Goal: Task Accomplishment & Management: Manage account settings

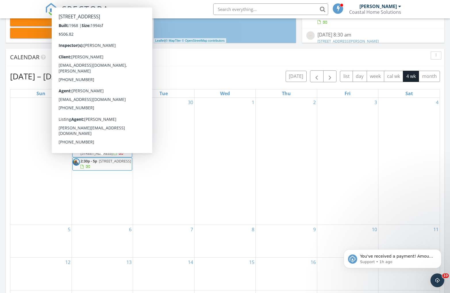
click at [90, 162] on span "2:30p - 5p" at bounding box center [88, 160] width 17 height 5
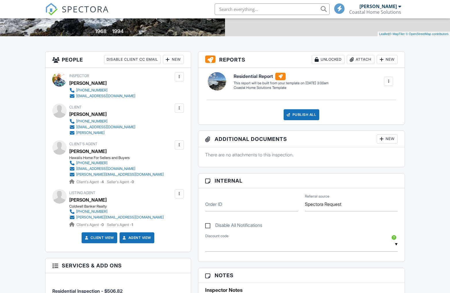
scroll to position [126, 0]
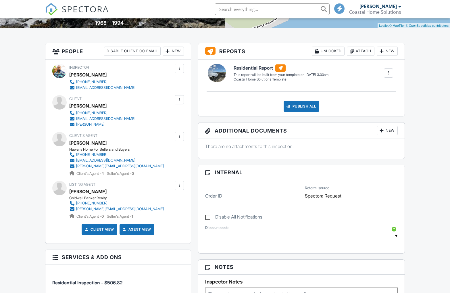
click at [175, 53] on div "New" at bounding box center [173, 51] width 21 height 9
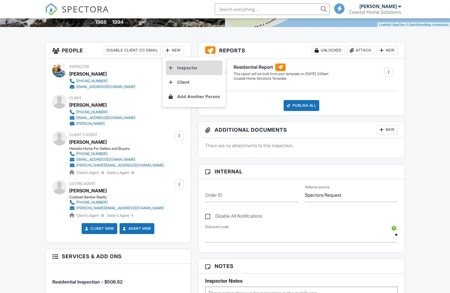
click at [179, 65] on li "Inspector" at bounding box center [194, 68] width 57 height 14
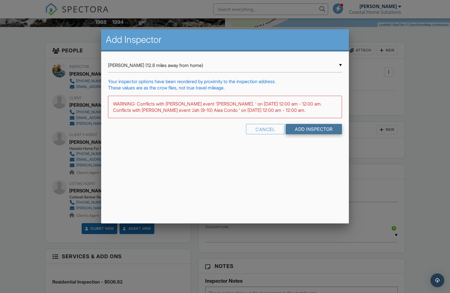
click at [299, 134] on input "Add Inspector" at bounding box center [314, 129] width 56 height 10
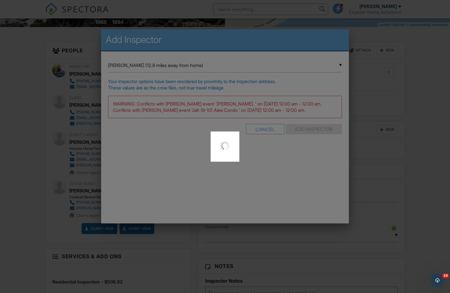
scroll to position [0, 0]
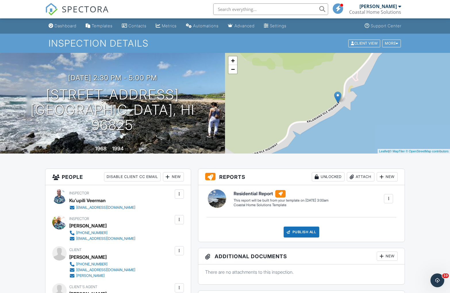
click at [63, 26] on div "Dashboard" at bounding box center [66, 25] width 22 height 5
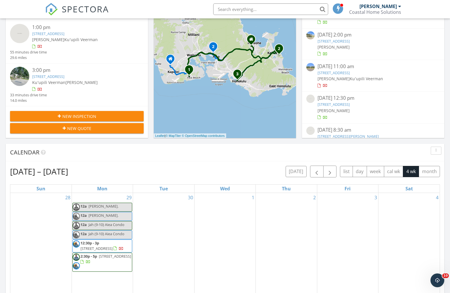
scroll to position [130, 0]
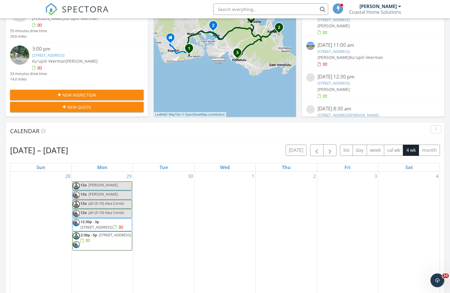
click at [165, 203] on div "30" at bounding box center [163, 237] width 61 height 131
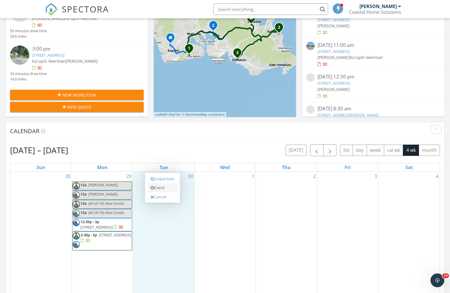
click at [164, 190] on link "Event" at bounding box center [163, 187] width 30 height 9
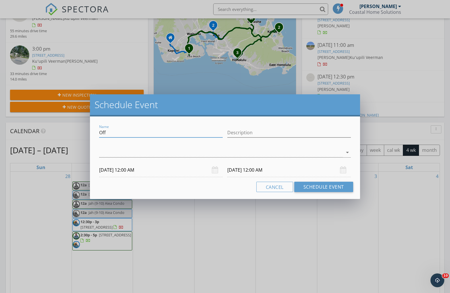
drag, startPoint x: 108, startPoint y: 131, endPoint x: 96, endPoint y: 132, distance: 12.1
click at [97, 132] on div "Name Off" at bounding box center [161, 133] width 128 height 20
type input "Kendra (9-11:30)"
click at [113, 153] on div at bounding box center [221, 152] width 244 height 9
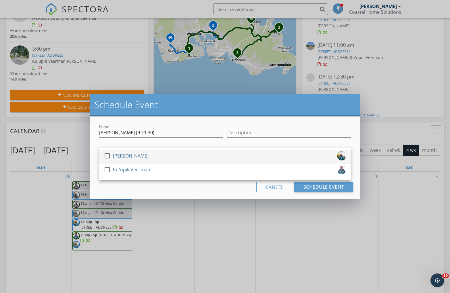
click at [113, 156] on div "[PERSON_NAME]" at bounding box center [131, 155] width 36 height 9
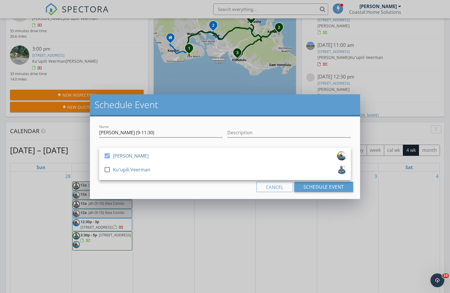
drag, startPoint x: 120, startPoint y: 168, endPoint x: 234, endPoint y: 184, distance: 114.9
click at [120, 168] on div "Kuʻupili Veerman" at bounding box center [131, 169] width 37 height 9
click at [309, 189] on button "Schedule Event" at bounding box center [323, 187] width 59 height 10
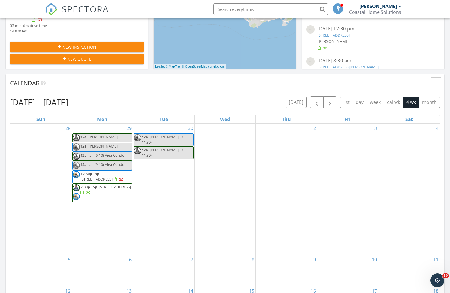
scroll to position [182, 0]
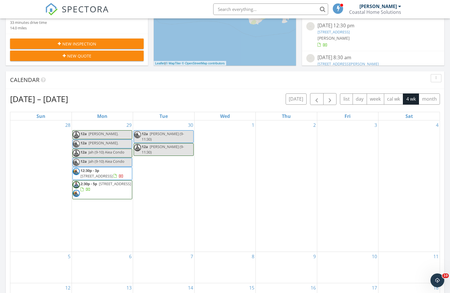
click at [86, 213] on div "29 12a Cindy Nash. 12a Cindy Nash. 12a Jah (9-10) Aiea Condo 12a Jah (9-10) Aie…" at bounding box center [102, 185] width 61 height 131
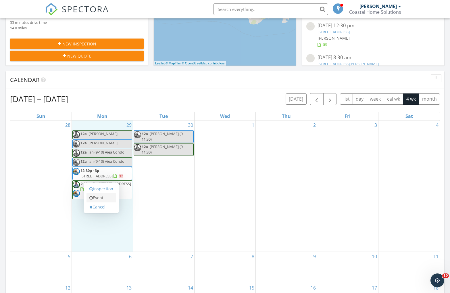
click at [98, 200] on link "Event" at bounding box center [101, 197] width 30 height 9
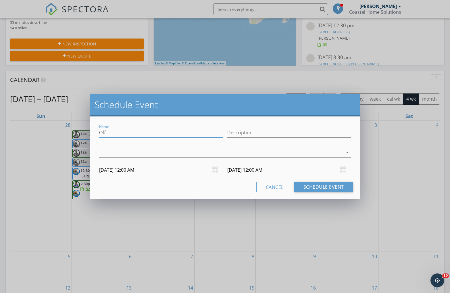
drag, startPoint x: 111, startPoint y: 131, endPoint x: 101, endPoint y: 131, distance: 10.4
click at [101, 131] on input "Off" at bounding box center [161, 132] width 124 height 9
click at [271, 185] on button "Cancel" at bounding box center [274, 187] width 37 height 10
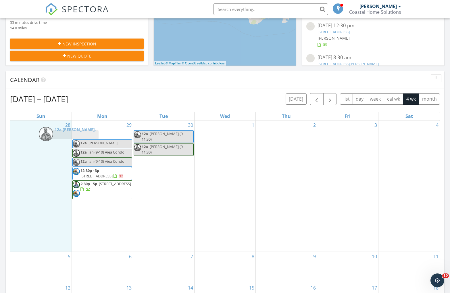
drag, startPoint x: 90, startPoint y: 136, endPoint x: 56, endPoint y: 136, distance: 33.3
click at [56, 136] on body "SPECTORA Charles Burton Coastal Home Solutions Role: Inspector Change Role Dash…" at bounding box center [225, 222] width 450 height 808
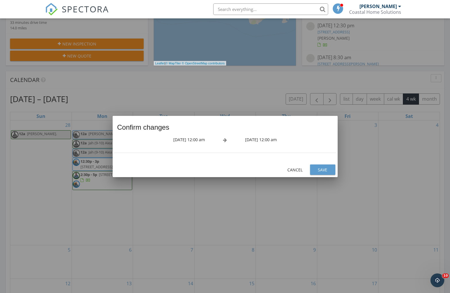
click at [325, 172] on div "Save" at bounding box center [323, 170] width 16 height 6
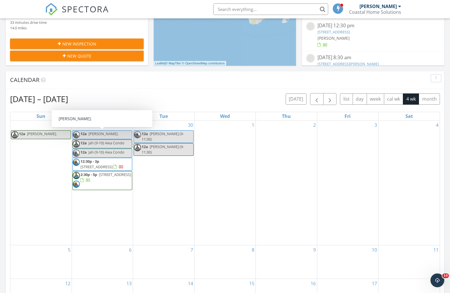
click at [116, 135] on link "12a Cindy Nash." at bounding box center [102, 134] width 60 height 9
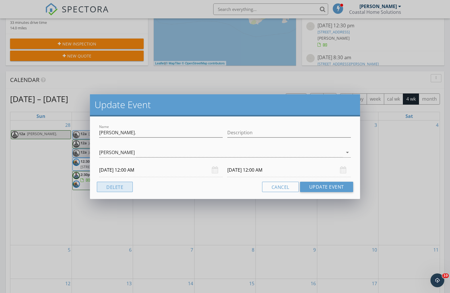
click at [120, 188] on button "Delete" at bounding box center [115, 187] width 36 height 10
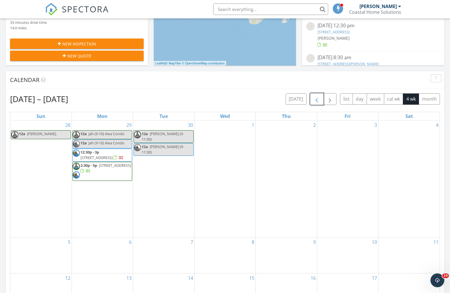
click at [316, 102] on span "button" at bounding box center [316, 99] width 7 height 7
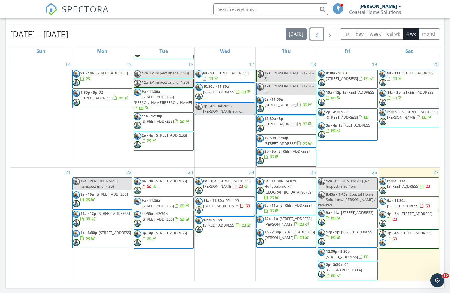
scroll to position [333, 0]
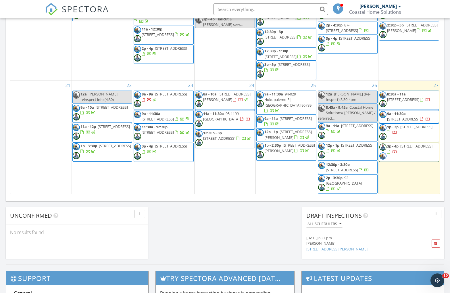
click at [249, 10] on input "text" at bounding box center [270, 8] width 115 height 11
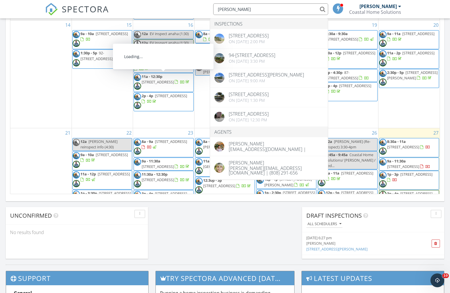
scroll to position [161, 0]
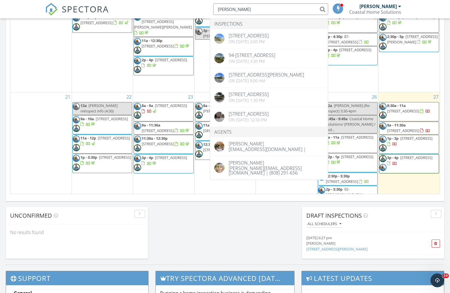
click at [360, 87] on div "19 8:30a - 9:30a 91-1019 Kamaaha Ave 1006, Kapolei 96707 10a - 12p 1355 Loko Dr…" at bounding box center [347, 37] width 61 height 107
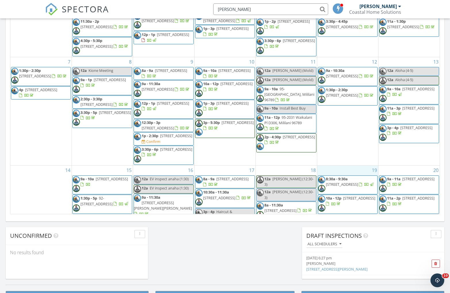
scroll to position [313, 0]
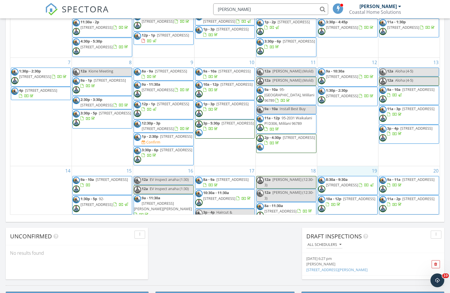
click at [238, 11] on input "donn" at bounding box center [270, 8] width 115 height 11
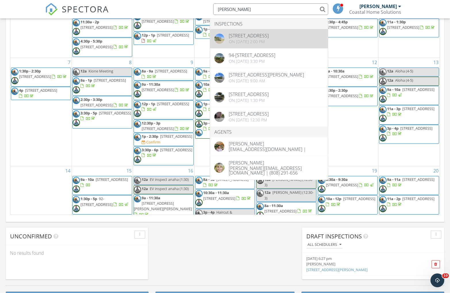
type input "donn"
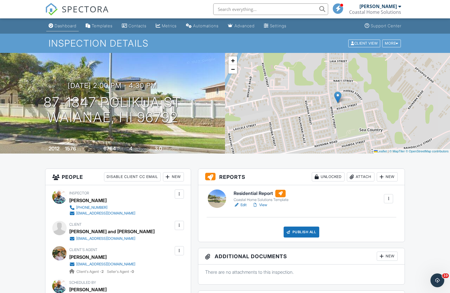
click at [69, 24] on div "Dashboard" at bounding box center [66, 25] width 22 height 5
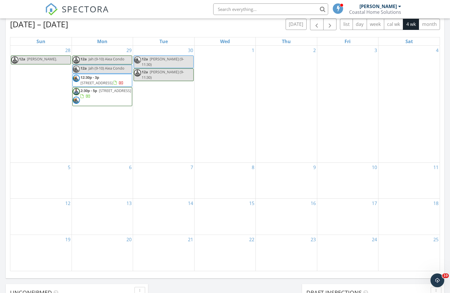
scroll to position [207, 0]
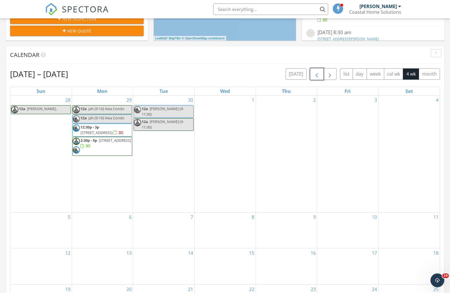
click at [317, 76] on span "button" at bounding box center [316, 74] width 7 height 7
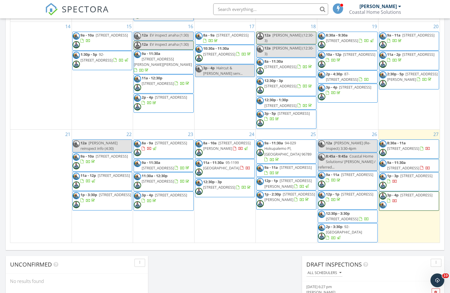
scroll to position [285, 0]
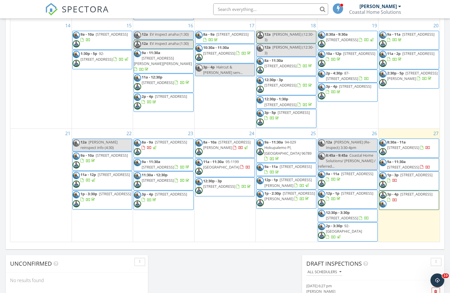
click at [259, 9] on input "text" at bounding box center [270, 8] width 115 height 11
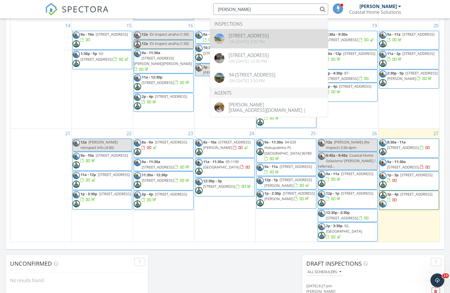
type input "donnie"
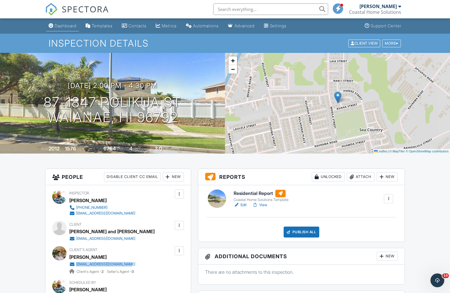
click at [68, 26] on div "Dashboard" at bounding box center [66, 25] width 22 height 5
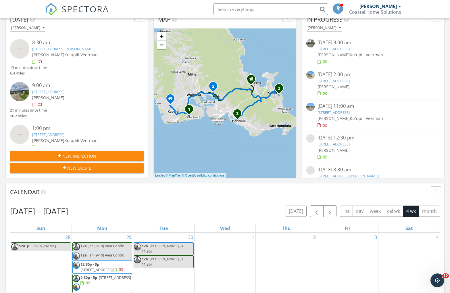
scroll to position [65, 0]
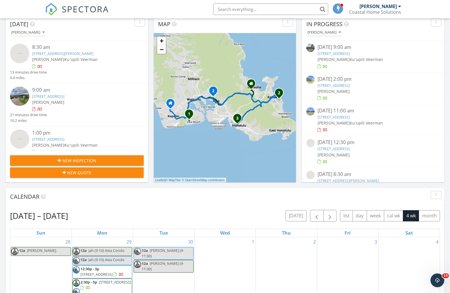
click at [106, 107] on div at bounding box center [82, 109] width 100 height 6
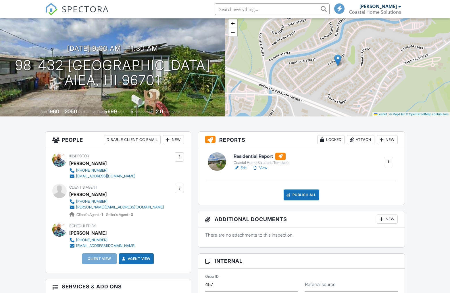
scroll to position [90, 0]
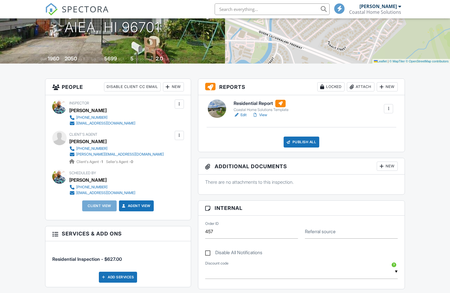
click at [174, 88] on div "New" at bounding box center [173, 86] width 21 height 9
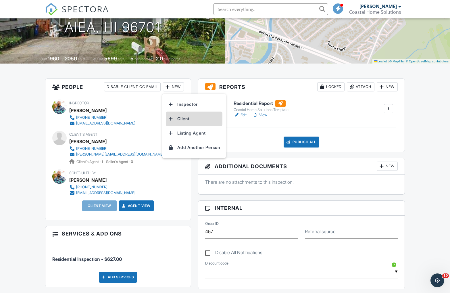
scroll to position [0, 0]
click at [184, 121] on li "Client" at bounding box center [194, 118] width 57 height 14
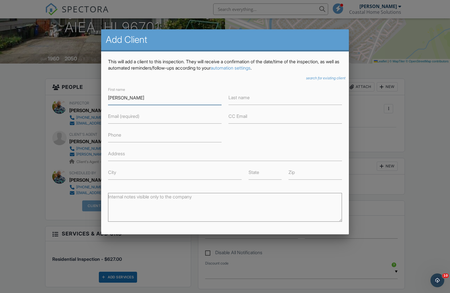
type input "[PERSON_NAME]"
type input "Hulihee"
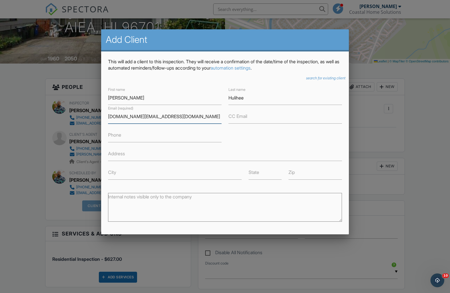
scroll to position [65, 0]
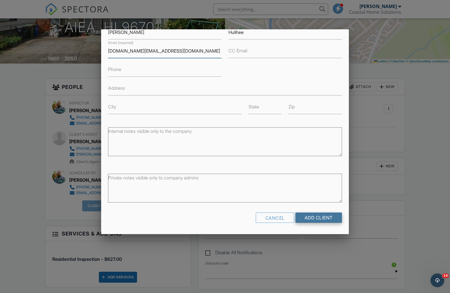
type input "[DOMAIN_NAME][EMAIL_ADDRESS][DOMAIN_NAME]"
click at [310, 217] on input "Add Client" at bounding box center [318, 217] width 47 height 10
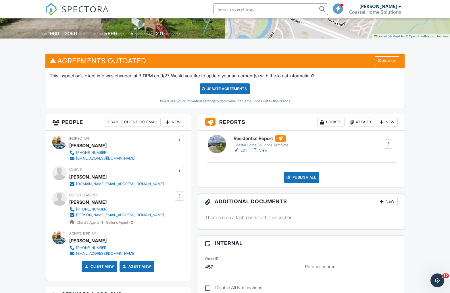
scroll to position [113, 0]
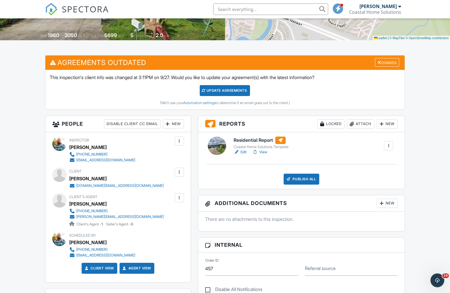
drag, startPoint x: 88, startPoint y: 179, endPoint x: 106, endPoint y: 178, distance: 17.8
click at [106, 178] on div "[PERSON_NAME]" at bounding box center [118, 178] width 99 height 9
copy div "[PERSON_NAME]"
click at [208, 89] on div "Update Agreements" at bounding box center [225, 90] width 50 height 11
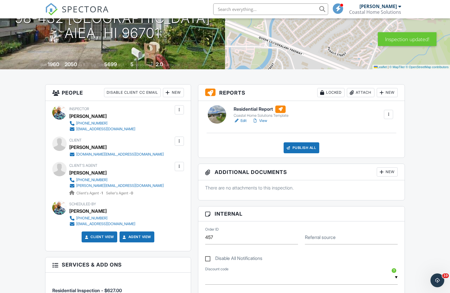
scroll to position [78, 0]
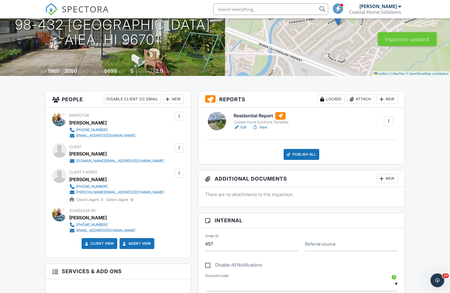
click at [302, 163] on div "Residential Report Coastal Home Solutions Template Edit View Quick Publish Copy…" at bounding box center [301, 135] width 207 height 57
click at [264, 128] on link "View" at bounding box center [259, 127] width 15 height 6
